Goal: Task Accomplishment & Management: Manage account settings

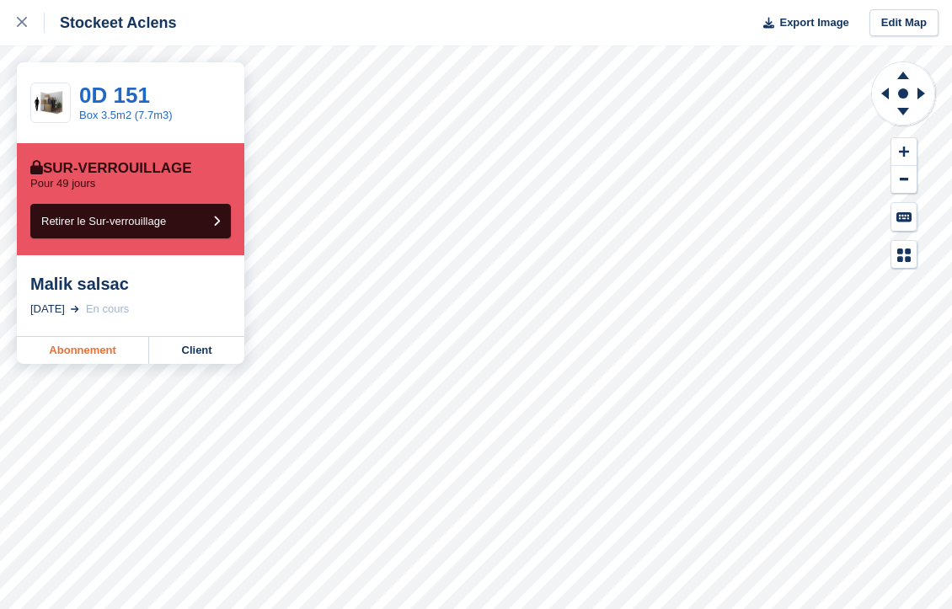
click at [108, 350] on link "Abonnement" at bounding box center [83, 350] width 132 height 27
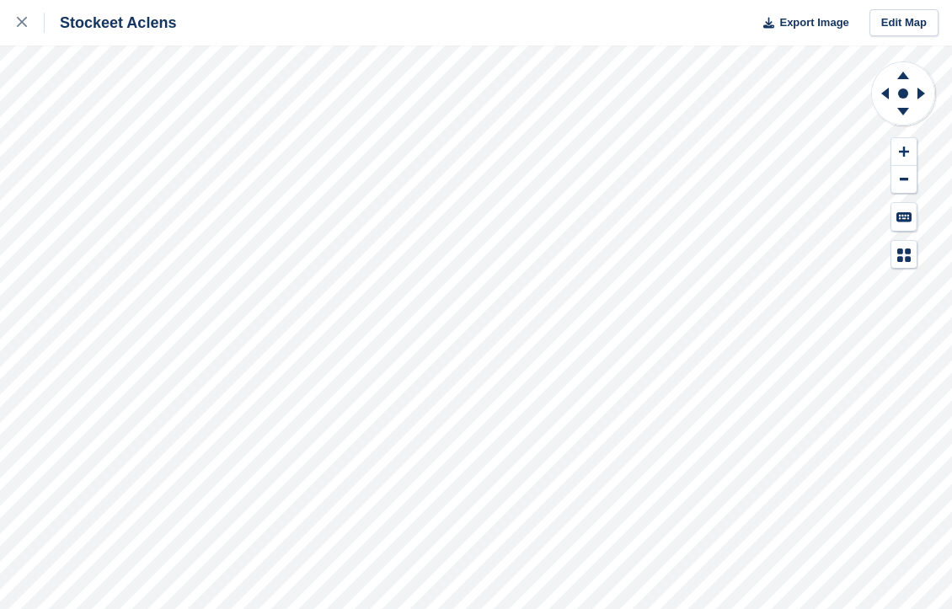
click at [183, 217] on div "Stockeet Aclens Export Image Edit Map" at bounding box center [476, 304] width 952 height 609
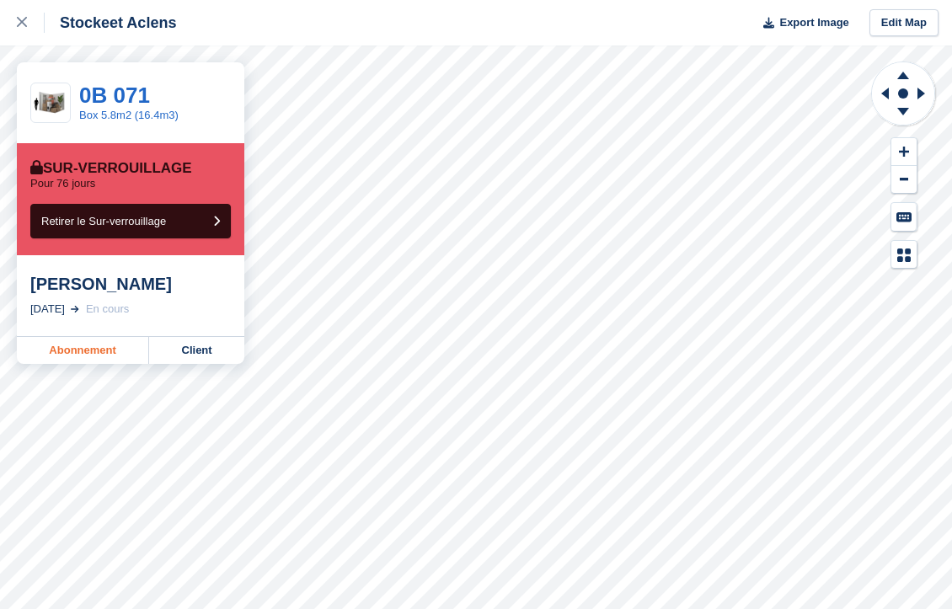
click at [83, 351] on link "Abonnement" at bounding box center [83, 350] width 132 height 27
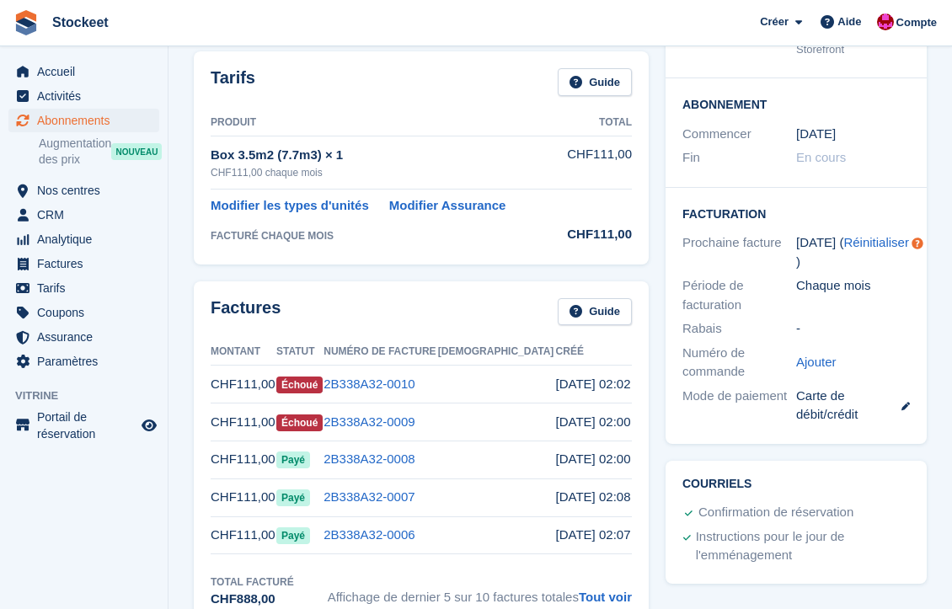
scroll to position [274, 0]
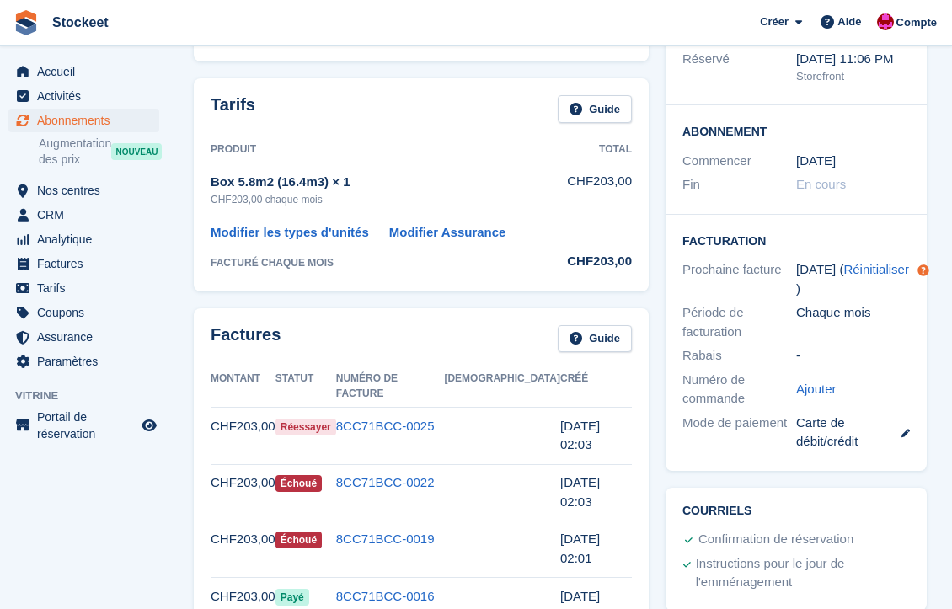
scroll to position [230, 0]
click at [413, 533] on link "8CC71BCC-0019" at bounding box center [385, 540] width 99 height 14
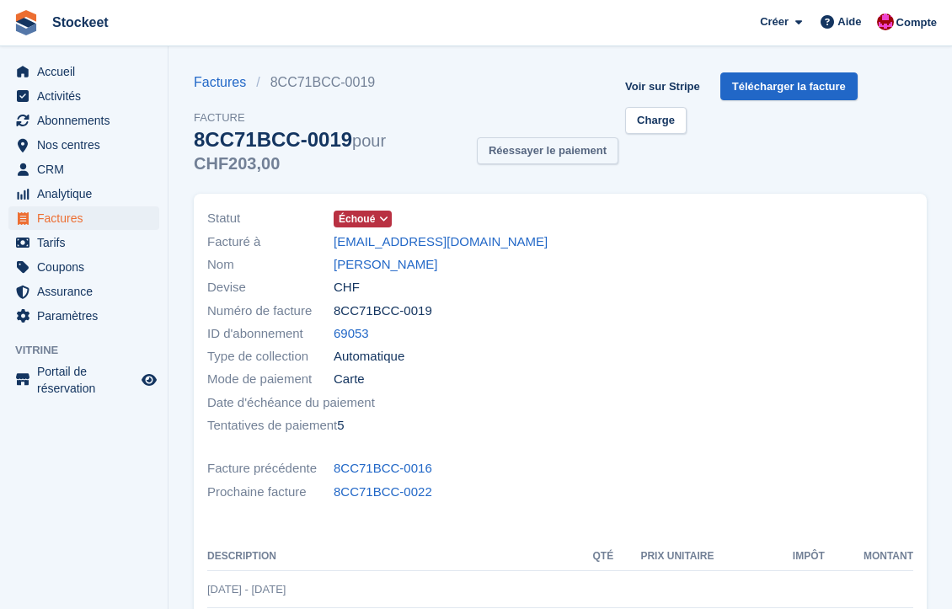
click at [584, 154] on button "Réessayer le paiement" at bounding box center [548, 151] width 142 height 28
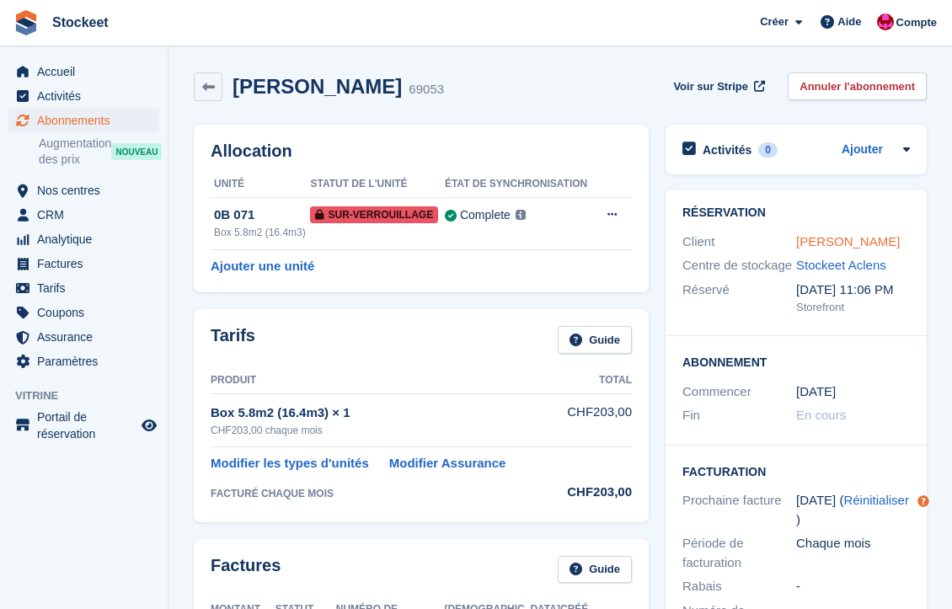
click at [814, 244] on link "Juan Hernandez" at bounding box center [848, 241] width 104 height 14
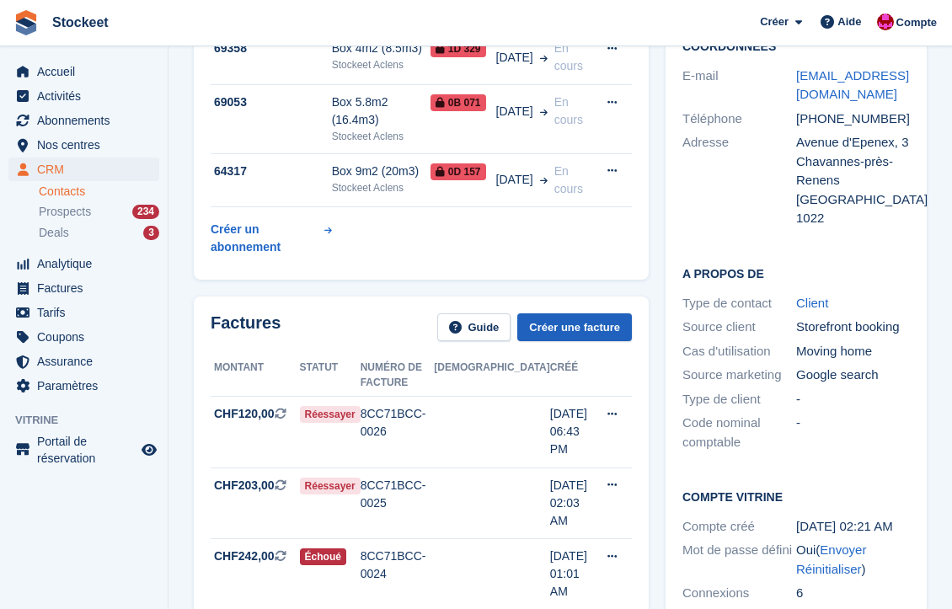
scroll to position [209, 0]
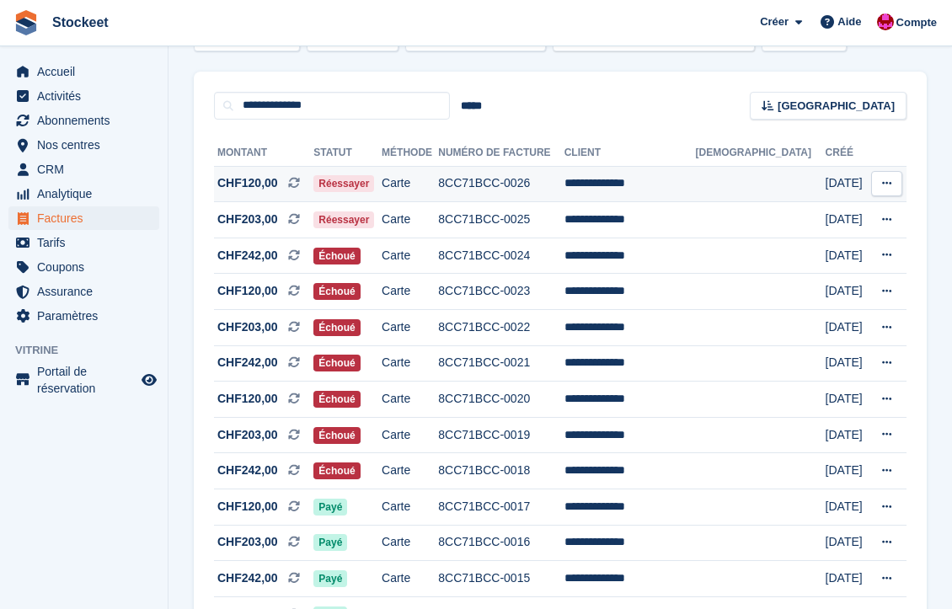
scroll to position [115, 0]
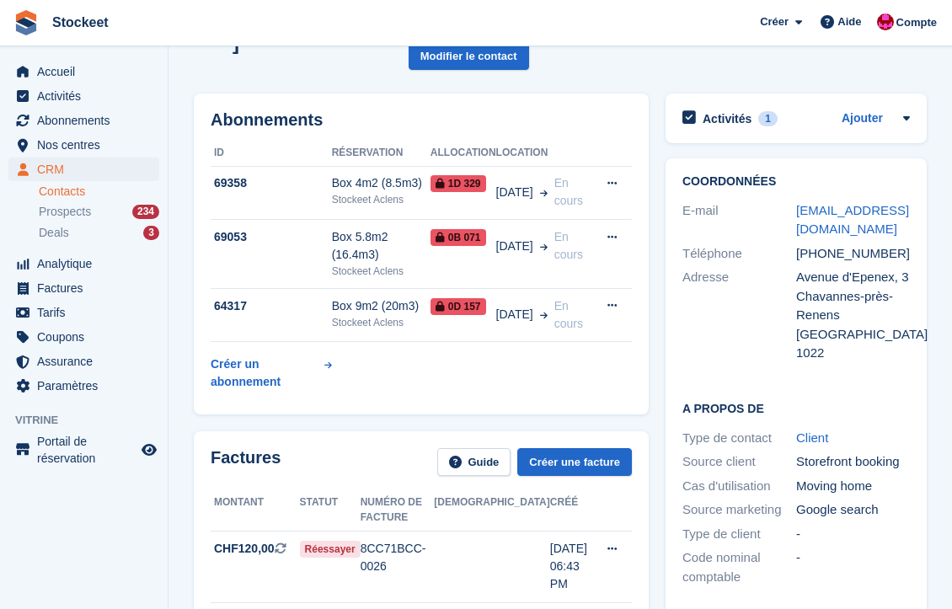
scroll to position [72, 0]
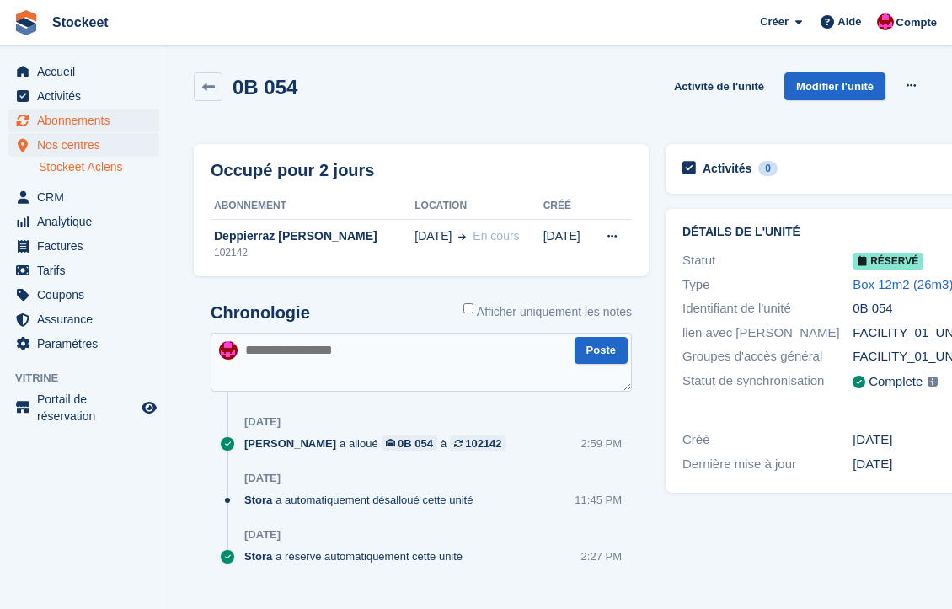
click at [94, 120] on span "Abonnements" at bounding box center [87, 121] width 101 height 24
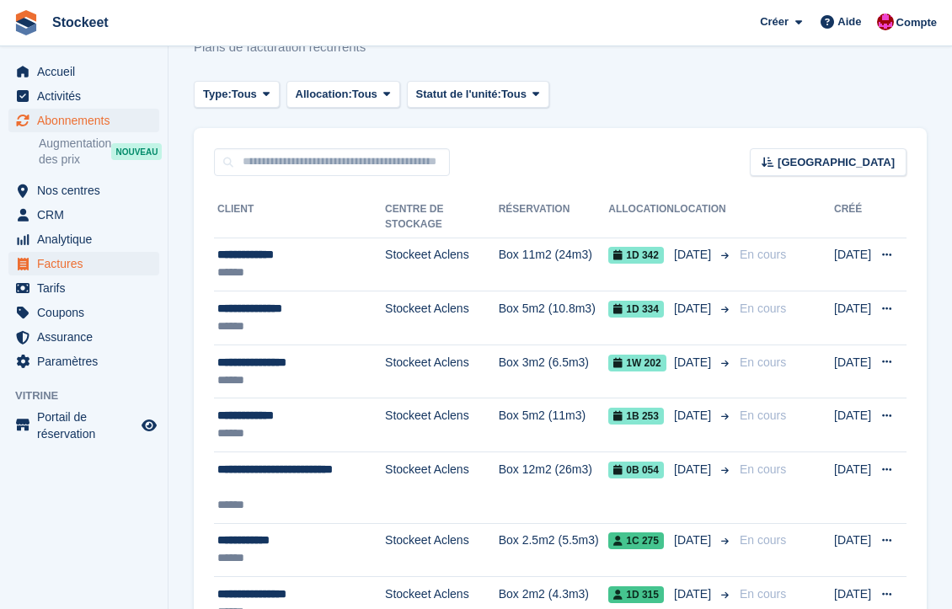
scroll to position [87, 0]
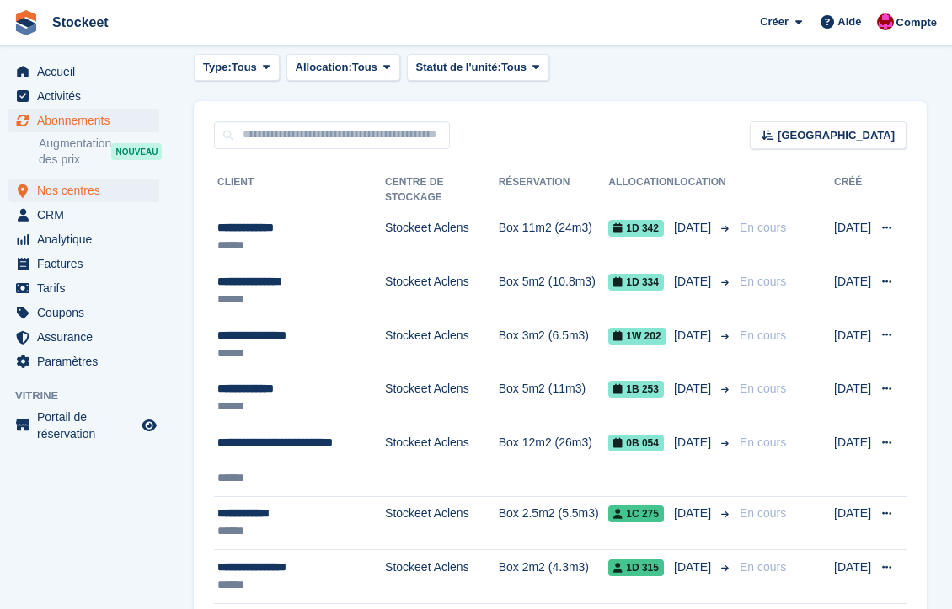
click at [73, 182] on span "Nos centres" at bounding box center [87, 191] width 101 height 24
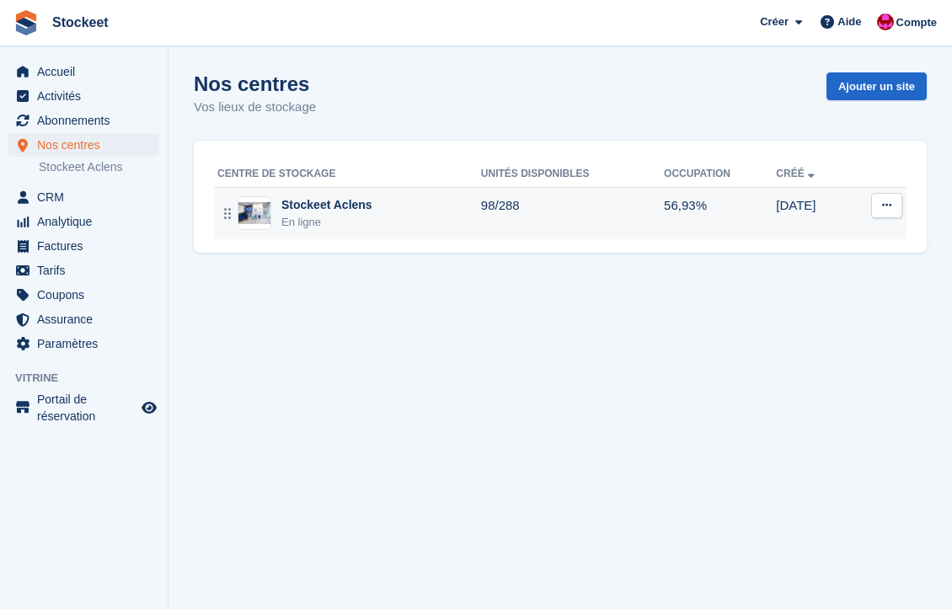
click at [361, 215] on div "En ligne" at bounding box center [326, 222] width 91 height 17
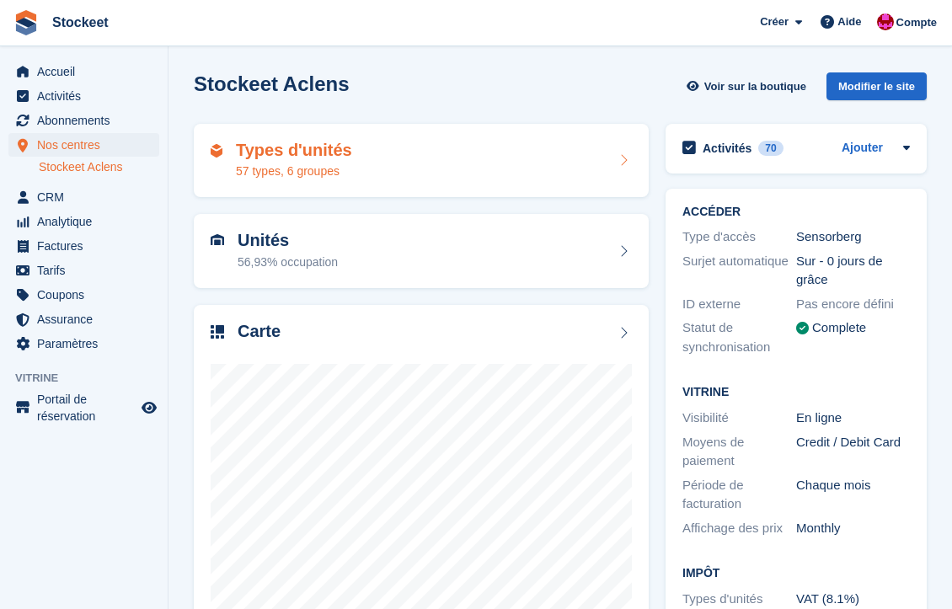
click at [295, 170] on div "57 types, 6 groupes" at bounding box center [294, 172] width 116 height 18
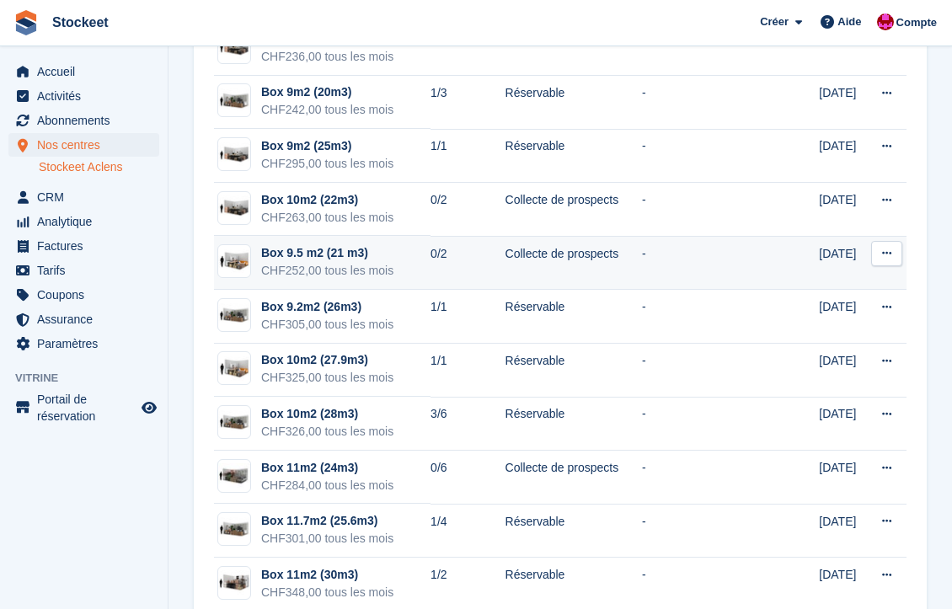
scroll to position [1732, 0]
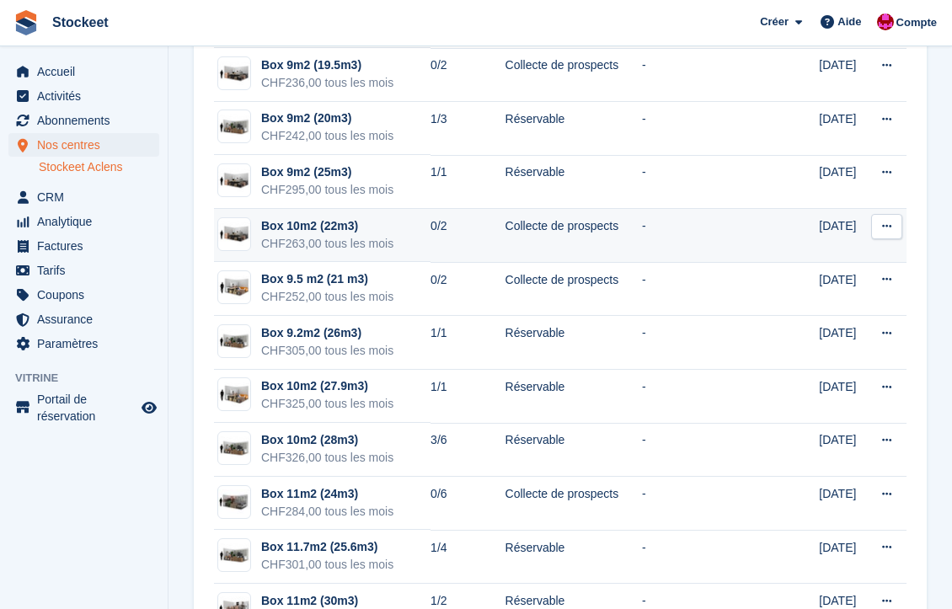
click at [515, 222] on td "Collecte de prospects" at bounding box center [574, 236] width 137 height 54
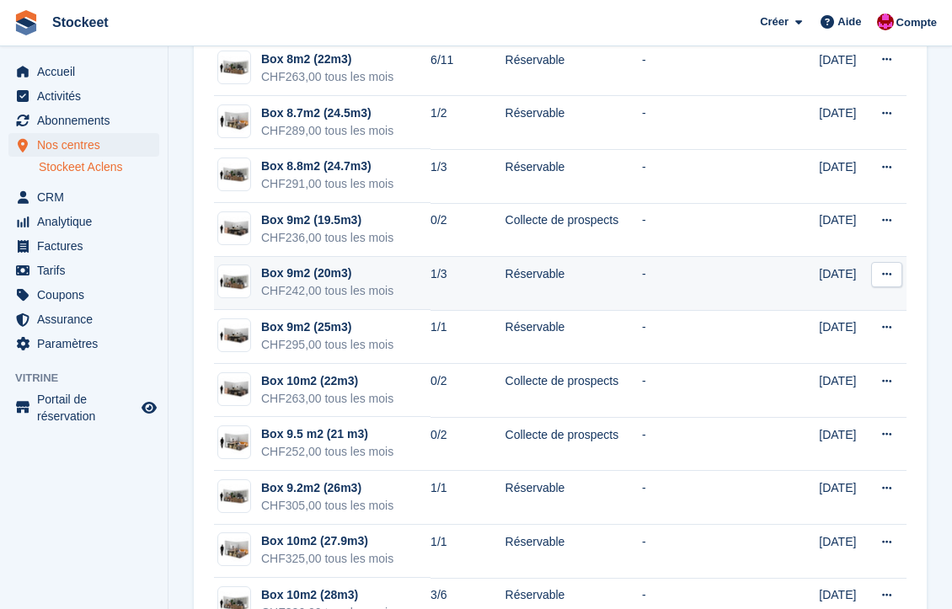
scroll to position [1591, 0]
